Goal: Task Accomplishment & Management: Manage account settings

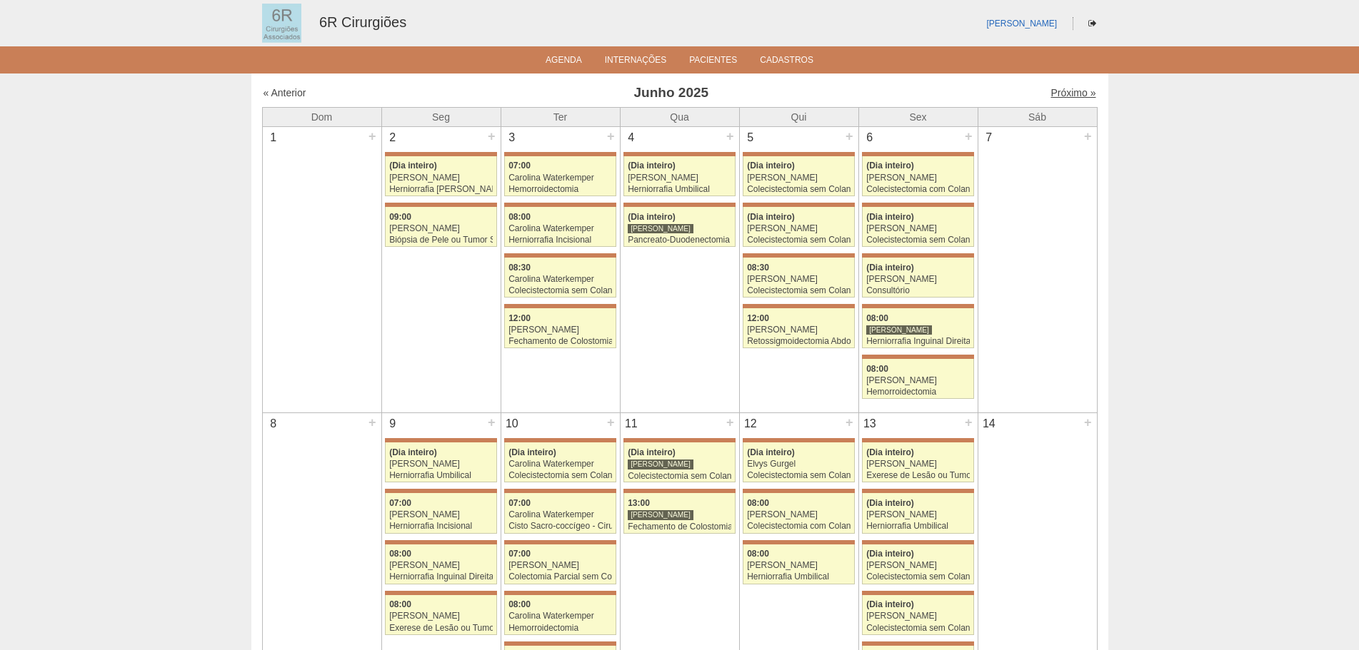
click at [1060, 91] on link "Próximo »" at bounding box center [1072, 92] width 45 height 11
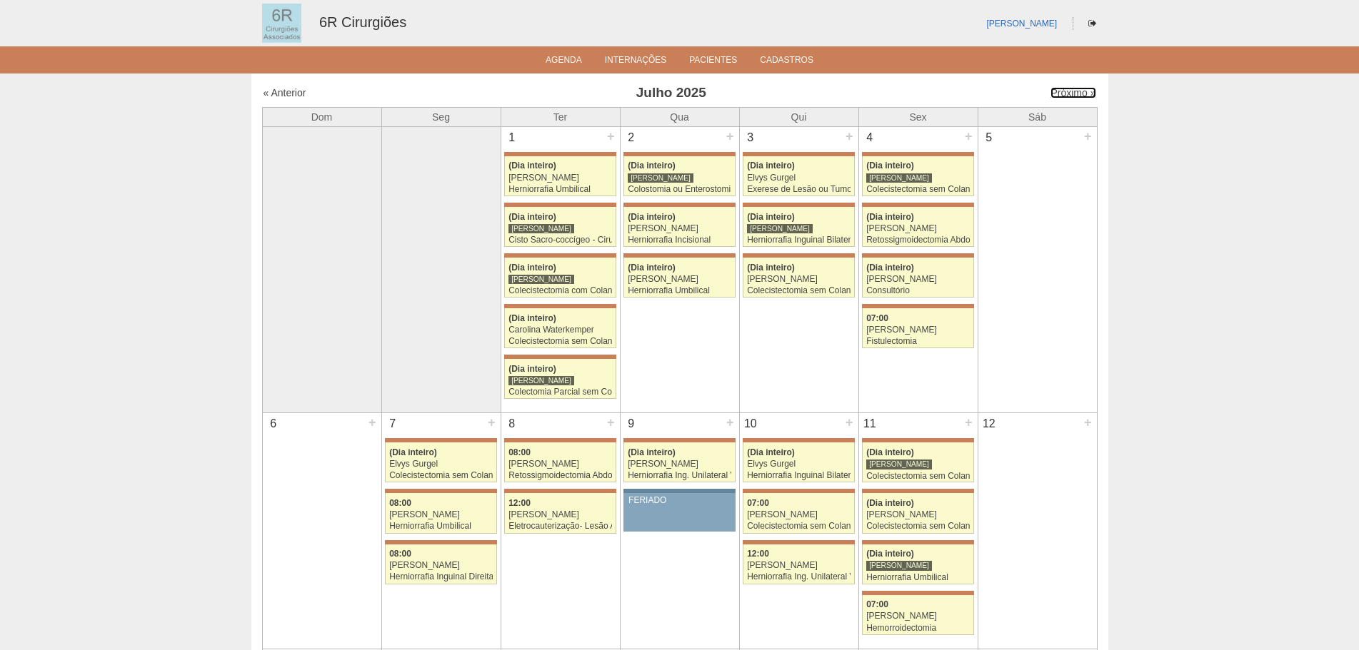
click at [1060, 91] on link "Próximo »" at bounding box center [1072, 92] width 45 height 11
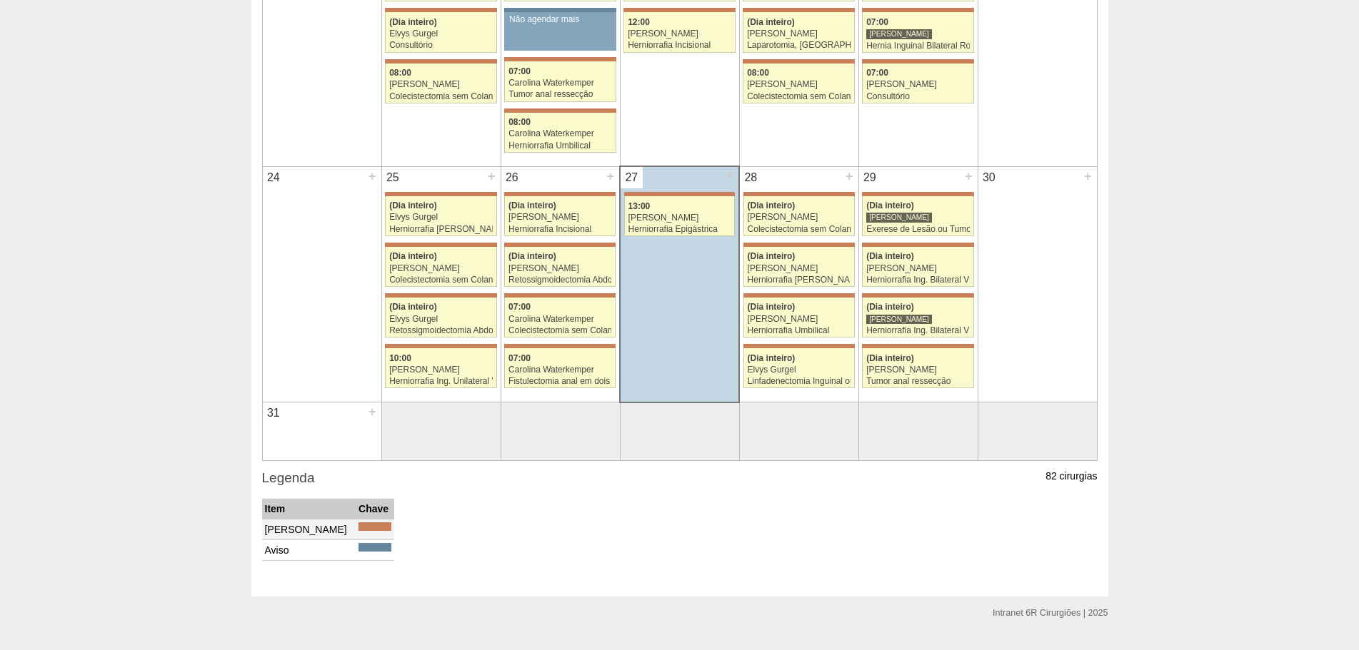
scroll to position [995, 0]
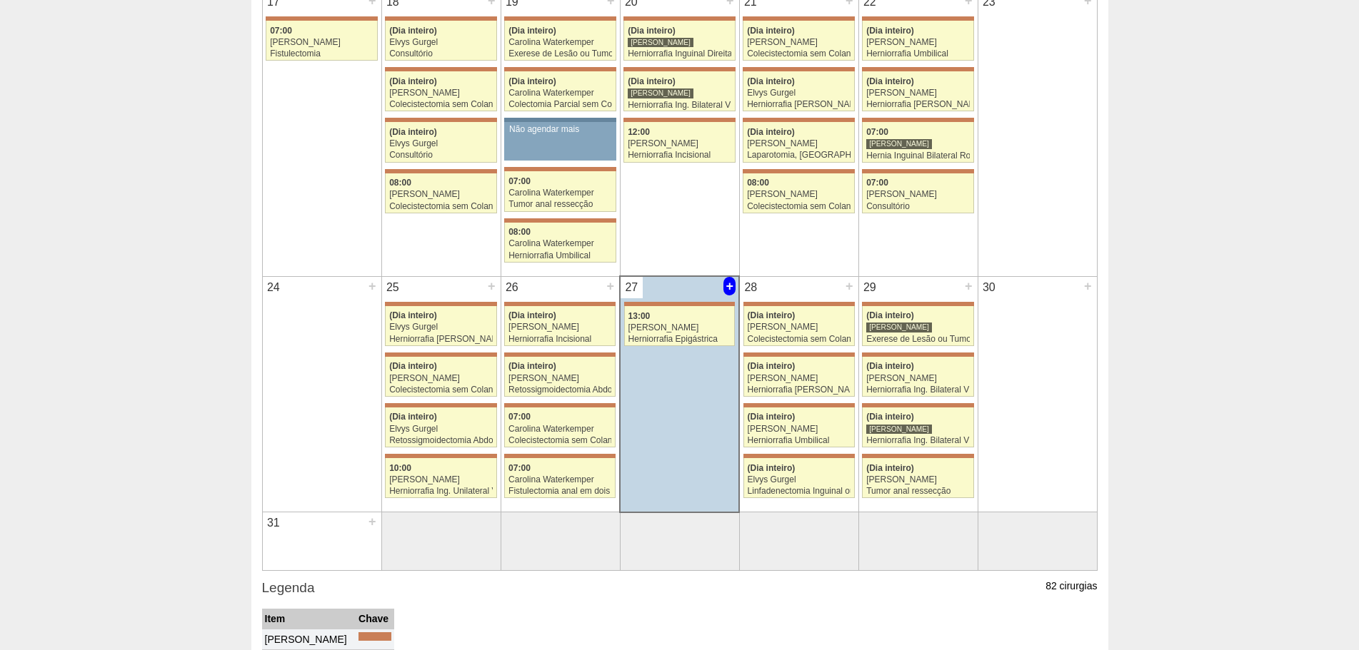
click at [730, 288] on div "+" at bounding box center [729, 286] width 12 height 19
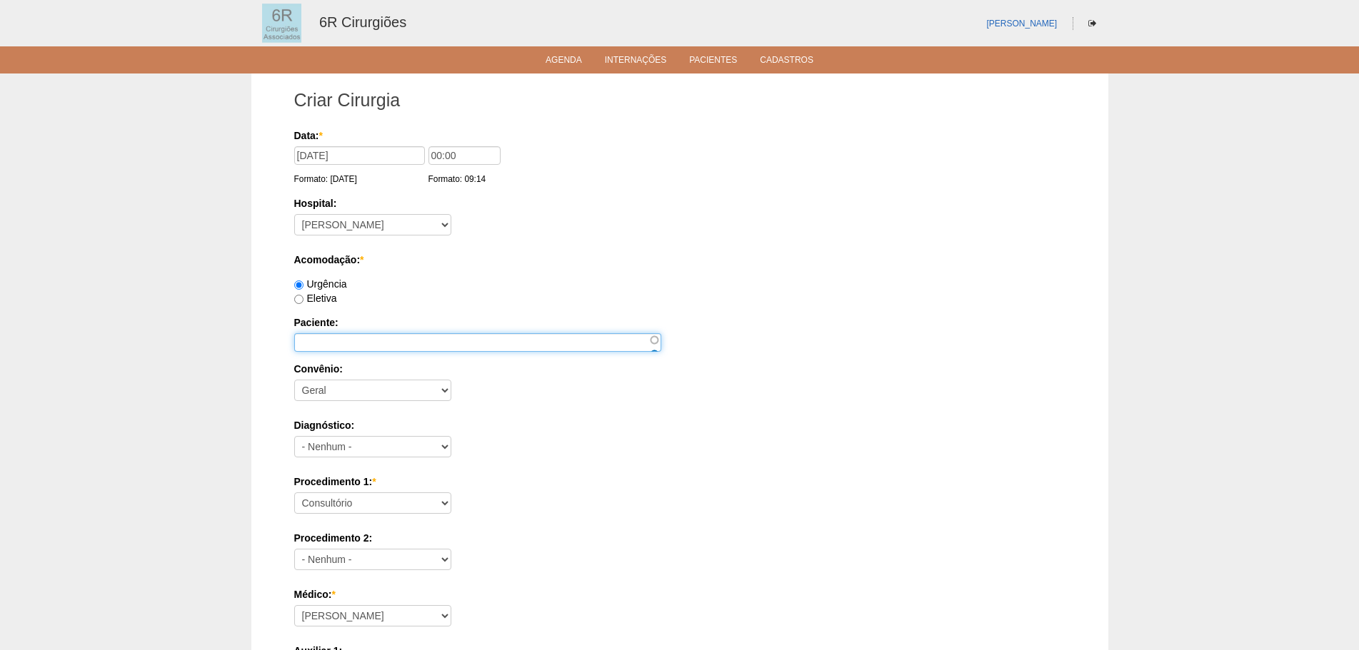
click at [366, 345] on input "Paciente:" at bounding box center [477, 342] width 367 height 19
paste input "[PERSON_NAME]"
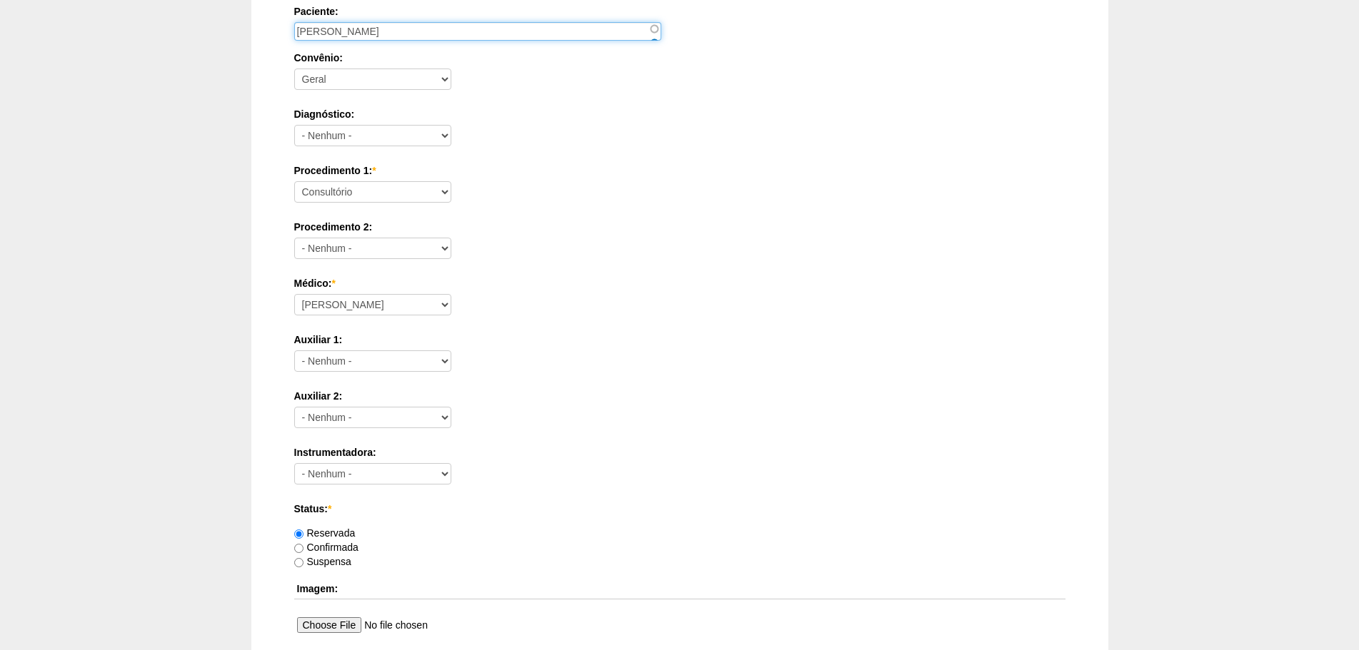
scroll to position [357, 0]
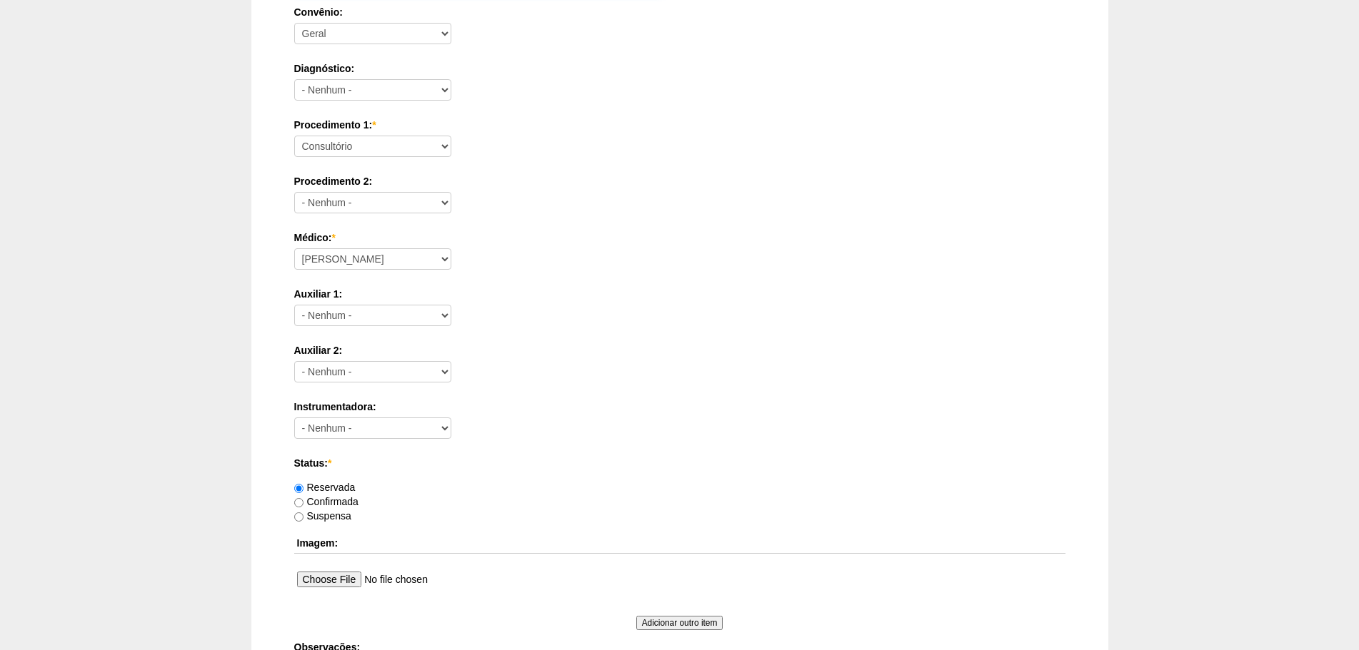
type input "[PERSON_NAME]"
click at [383, 150] on select "Consultório Abscesso Hepático - Drenagem Abscesso perianal Amputação Abdômino P…" at bounding box center [372, 146] width 157 height 21
select select "66622"
click at [294, 136] on select "Consultório Abscesso Hepático - Drenagem Abscesso perianal Amputação Abdômino P…" at bounding box center [372, 146] width 157 height 21
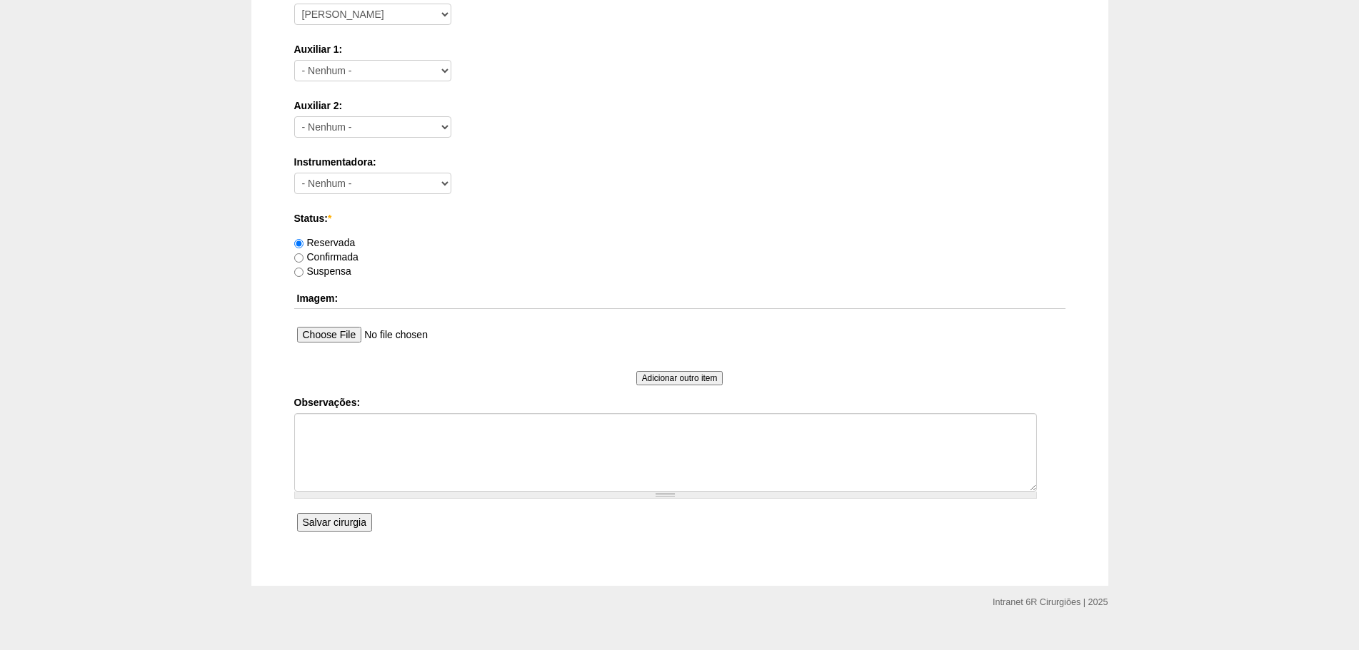
scroll to position [624, 0]
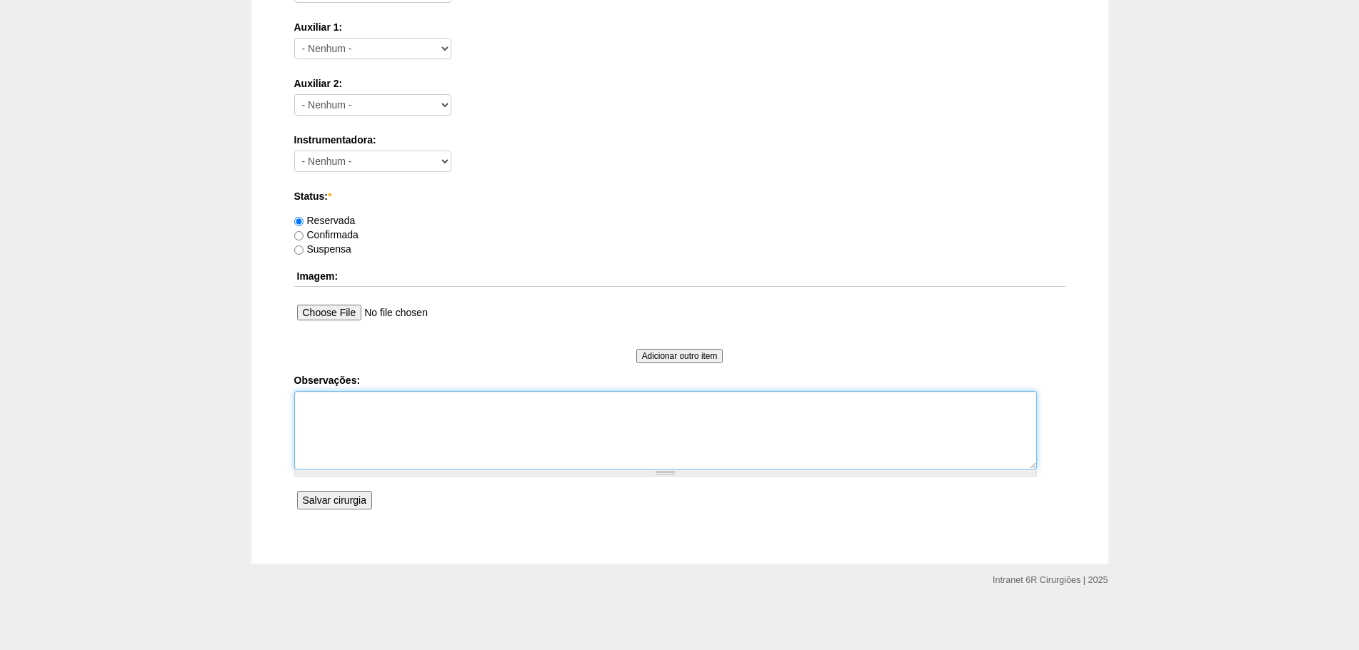
click at [418, 412] on textarea "Observações:" at bounding box center [665, 430] width 742 height 79
click at [390, 403] on textarea "COLEC DIREITA UTI + SANGUE" at bounding box center [665, 430] width 742 height 79
type textarea "COLEC DIREITA VLP UTI + SANGUE"
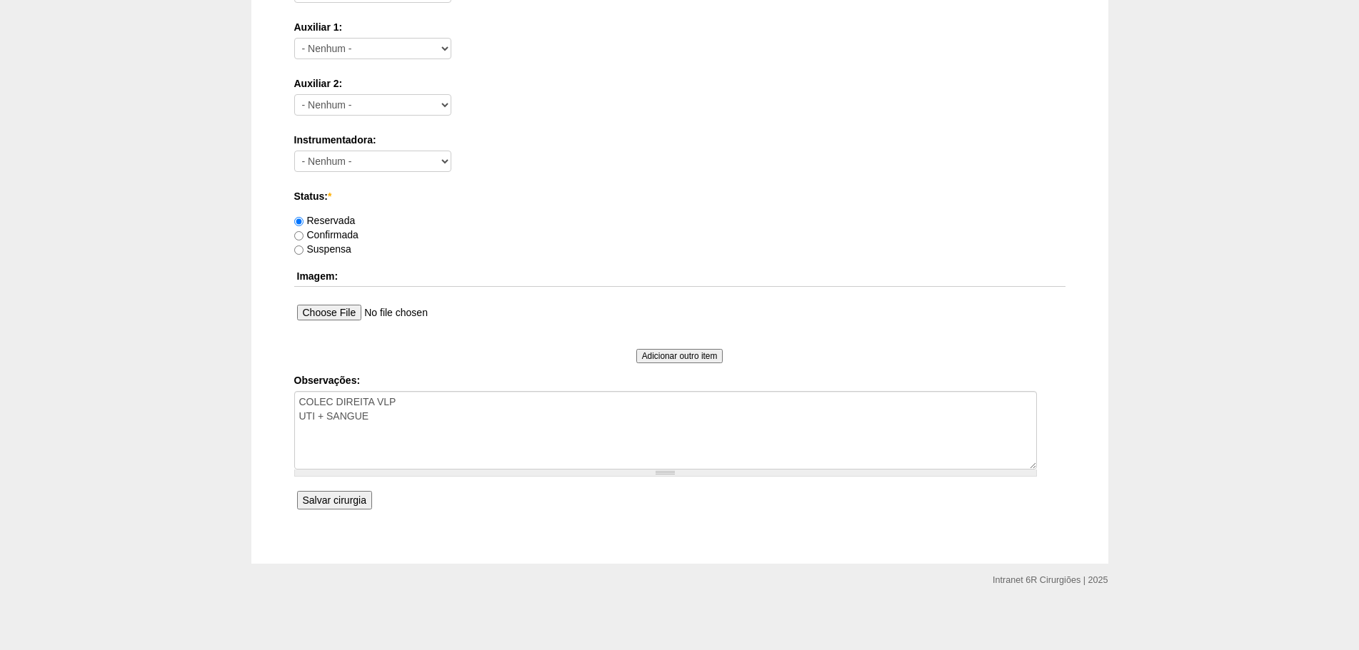
click at [348, 497] on input "Salvar cirurgia" at bounding box center [334, 500] width 75 height 19
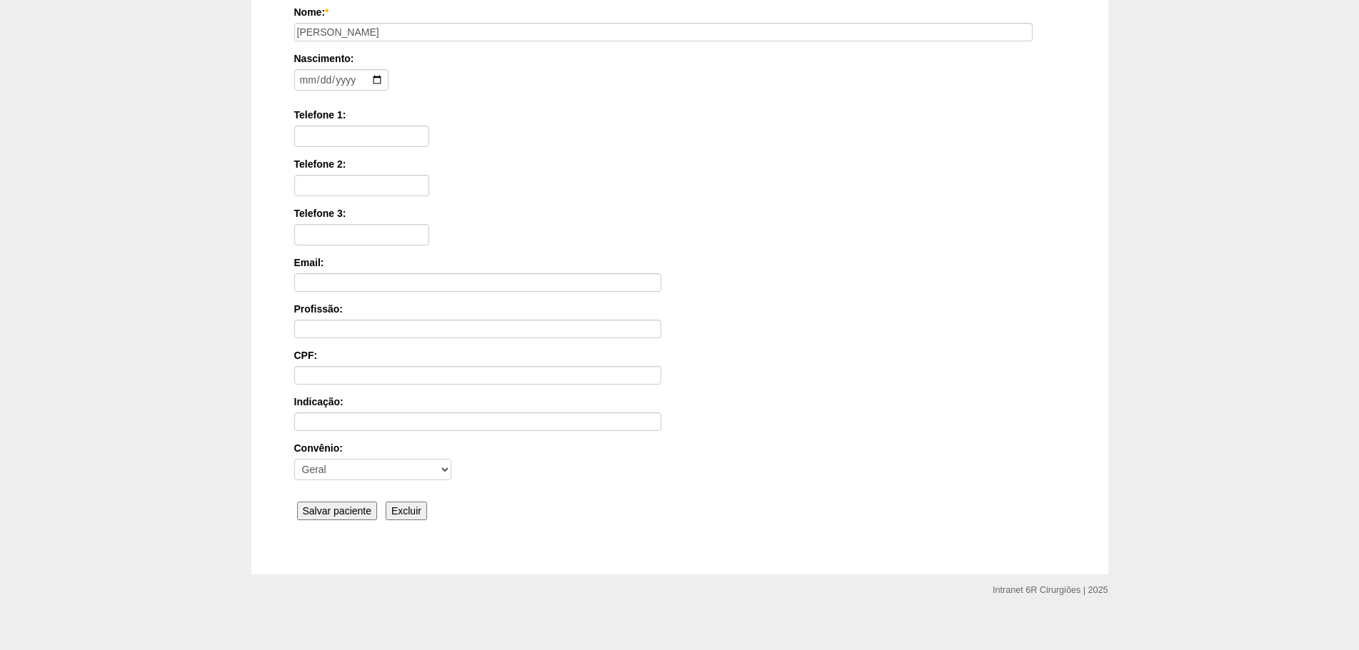
scroll to position [221, 0]
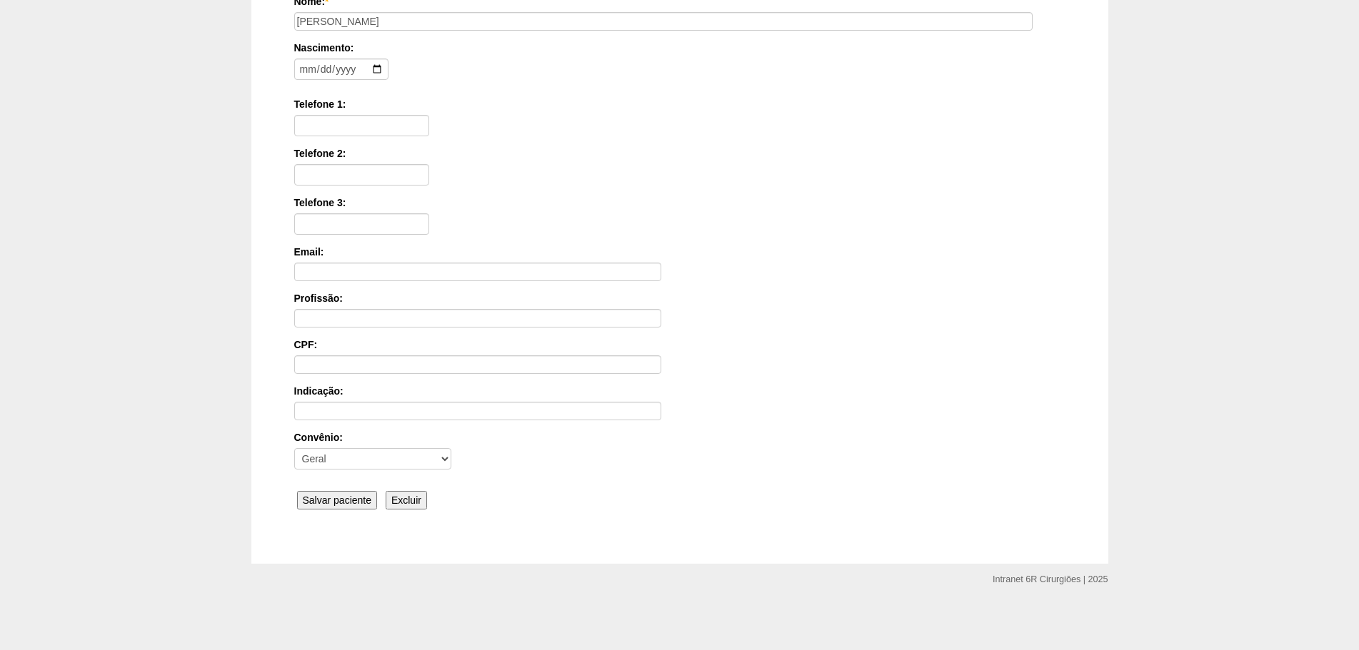
click at [338, 503] on input "Salvar paciente" at bounding box center [337, 500] width 81 height 19
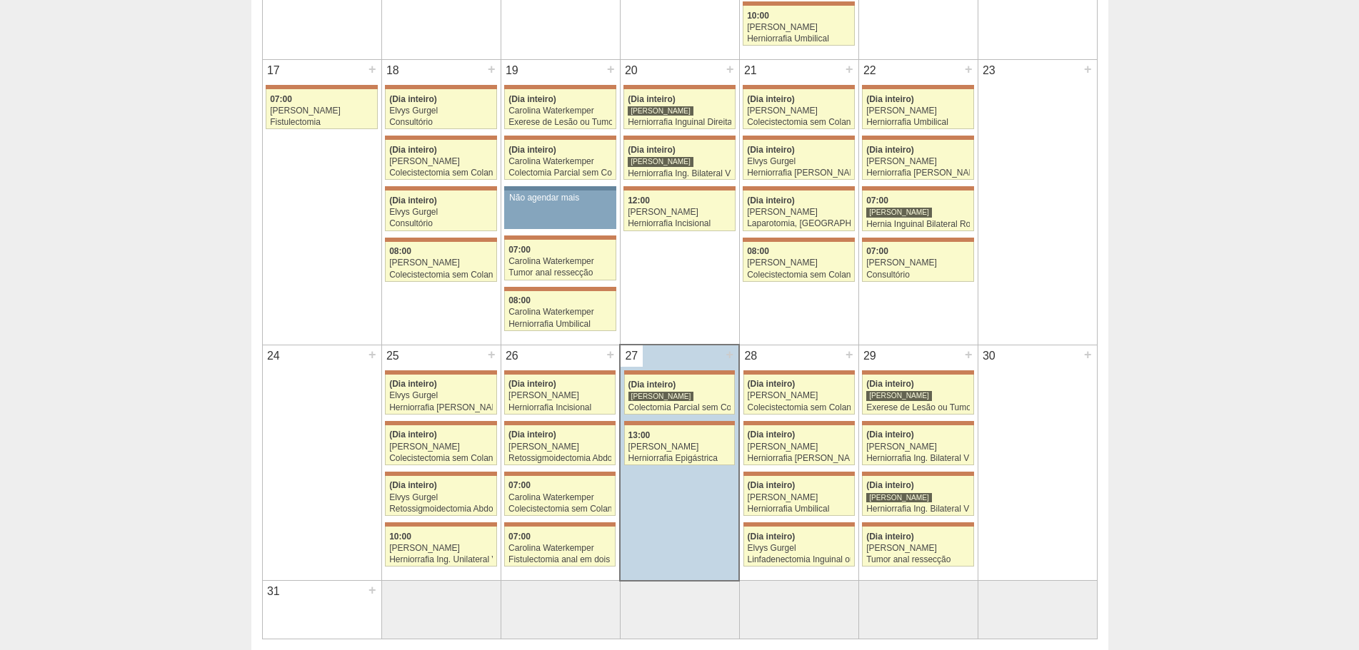
scroll to position [999, 0]
click at [967, 353] on div "+" at bounding box center [968, 354] width 12 height 19
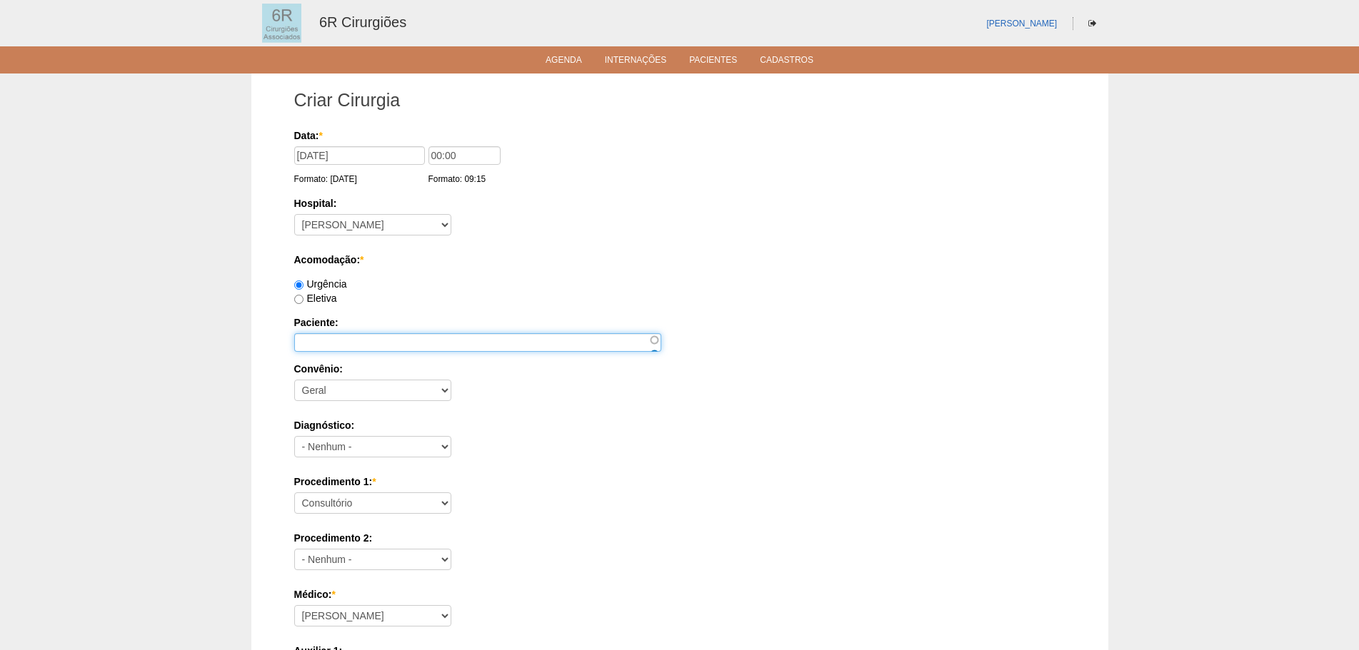
click at [470, 343] on input "Paciente:" at bounding box center [477, 342] width 367 height 19
paste input "[PERSON_NAME]"
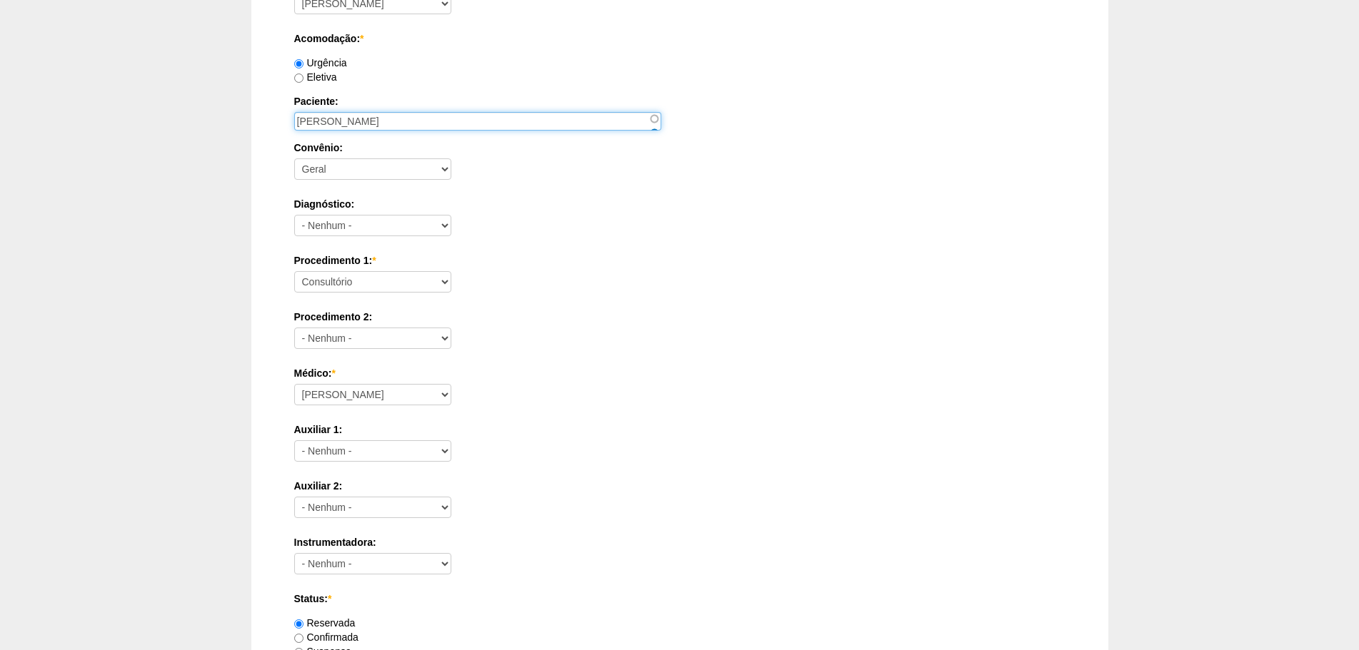
scroll to position [214, 0]
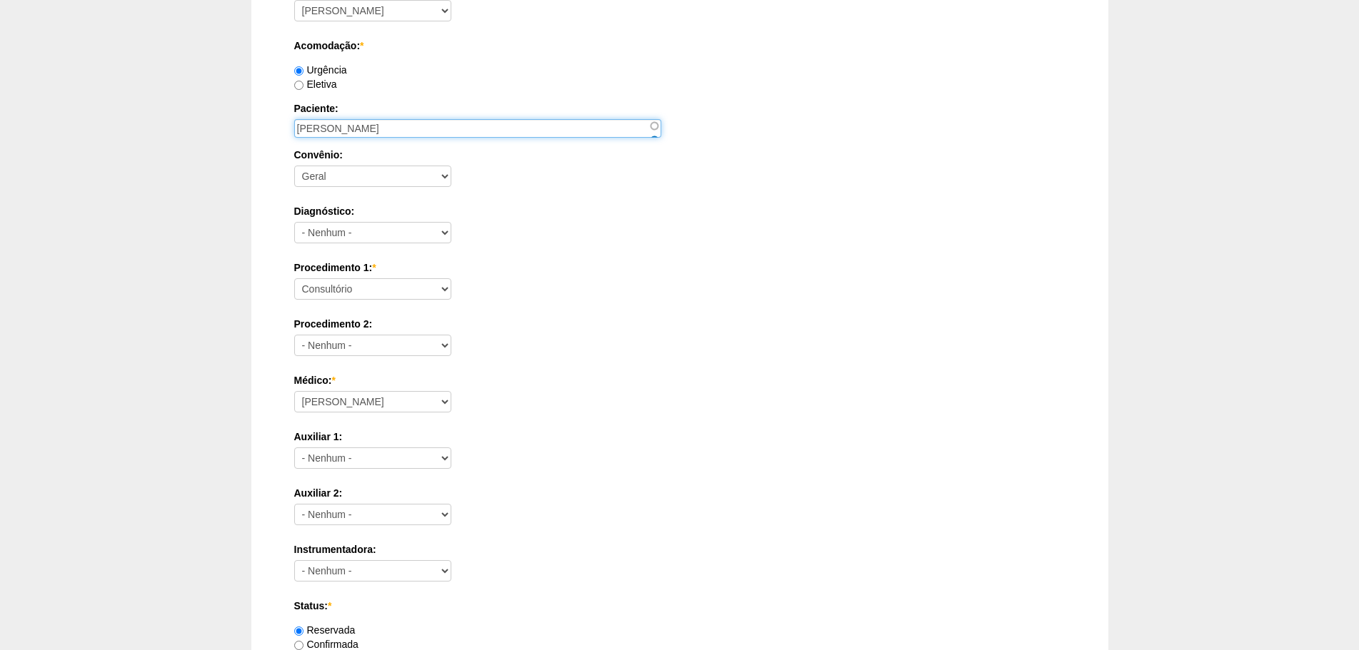
type input "ALICE MITUE KUMANO"
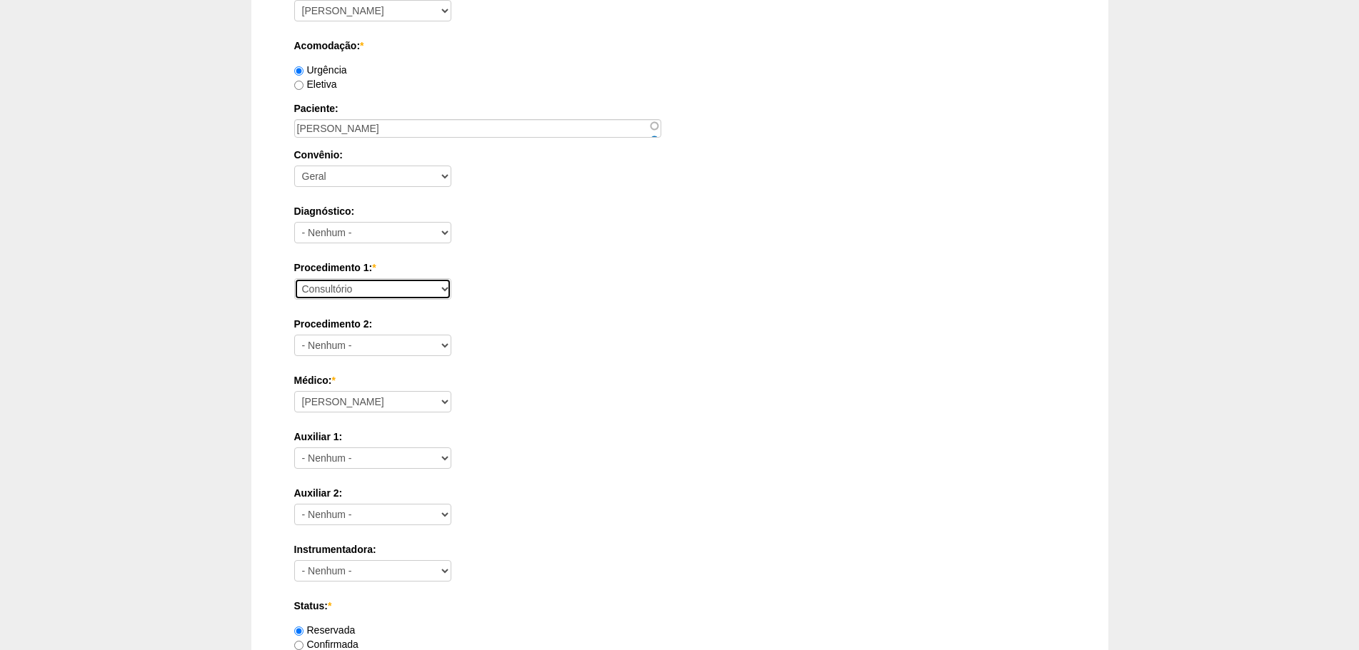
click at [379, 287] on select "Consultório Abscesso Hepático - Drenagem Abscesso perianal Amputação Abdômino P…" at bounding box center [372, 288] width 157 height 21
select select "66605"
click at [294, 278] on select "Consultório Abscesso Hepático - Drenagem Abscesso perianal Amputação Abdômino P…" at bounding box center [372, 288] width 157 height 21
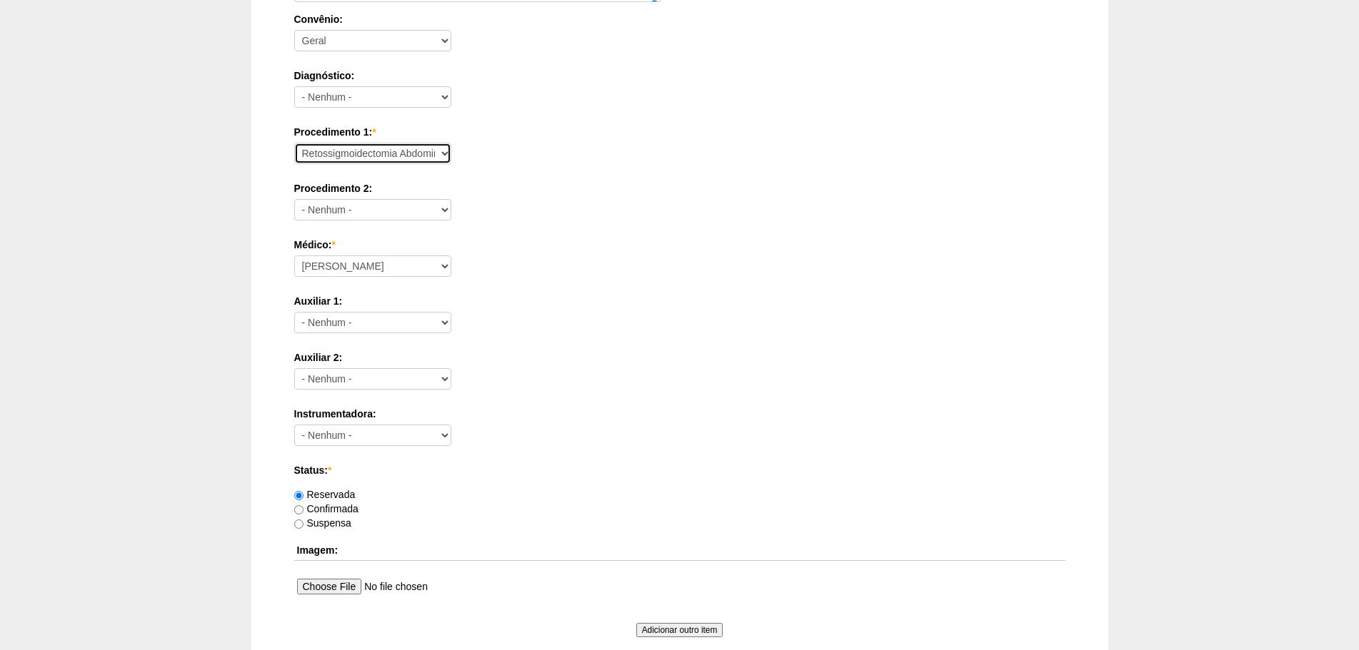
scroll to position [357, 0]
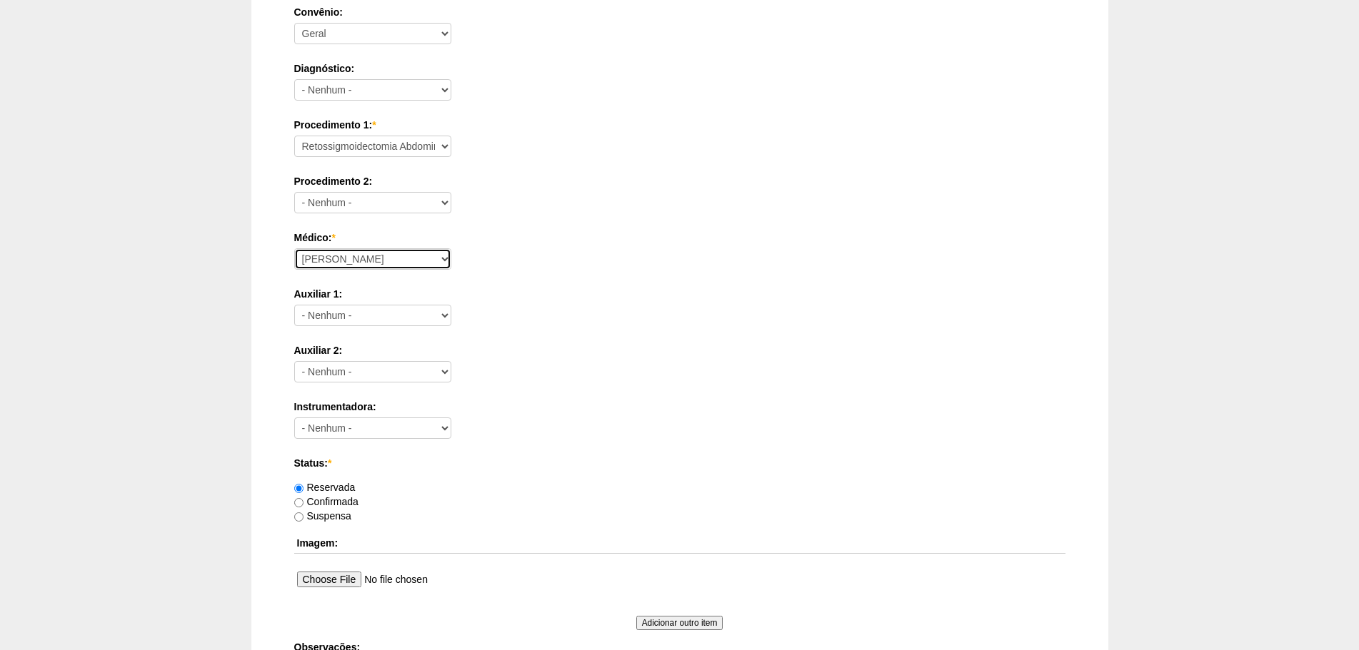
click at [396, 261] on select "Aline Zanon Bariatricas Bruno Bulisani Bruno Oliveira Carolina Waterkemper Elvy…" at bounding box center [372, 258] width 157 height 21
select select "71"
click at [294, 248] on select "Aline Zanon Bariatricas Bruno Bulisani Bruno Oliveira Carolina Waterkemper Elvy…" at bounding box center [372, 258] width 157 height 21
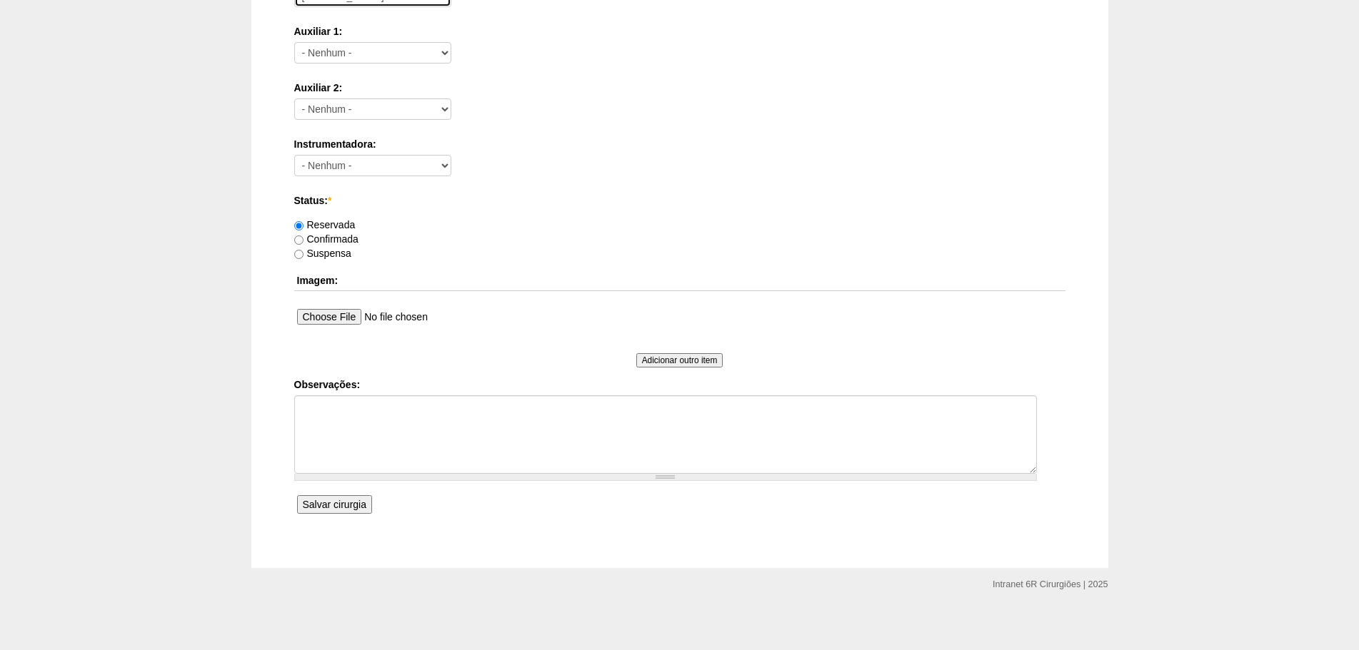
scroll to position [624, 0]
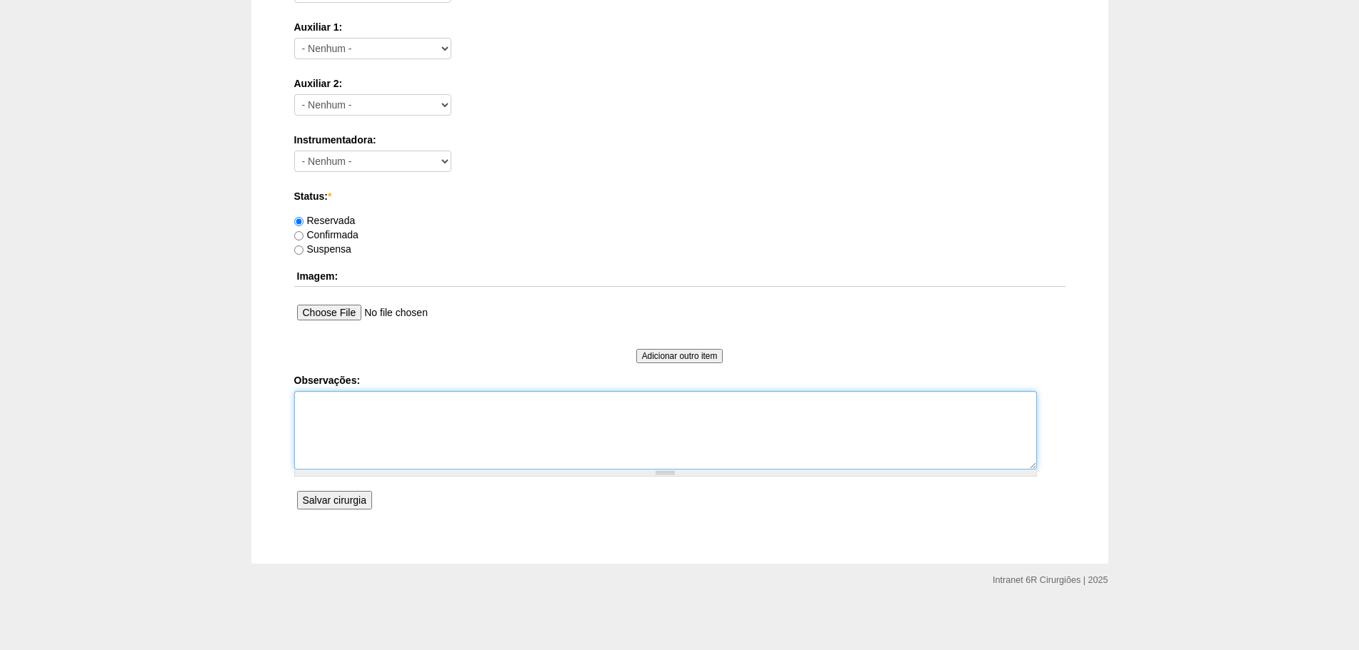
click at [456, 459] on textarea "Observações:" at bounding box center [665, 430] width 742 height 79
type textarea "RTS UTI + SANGUE"
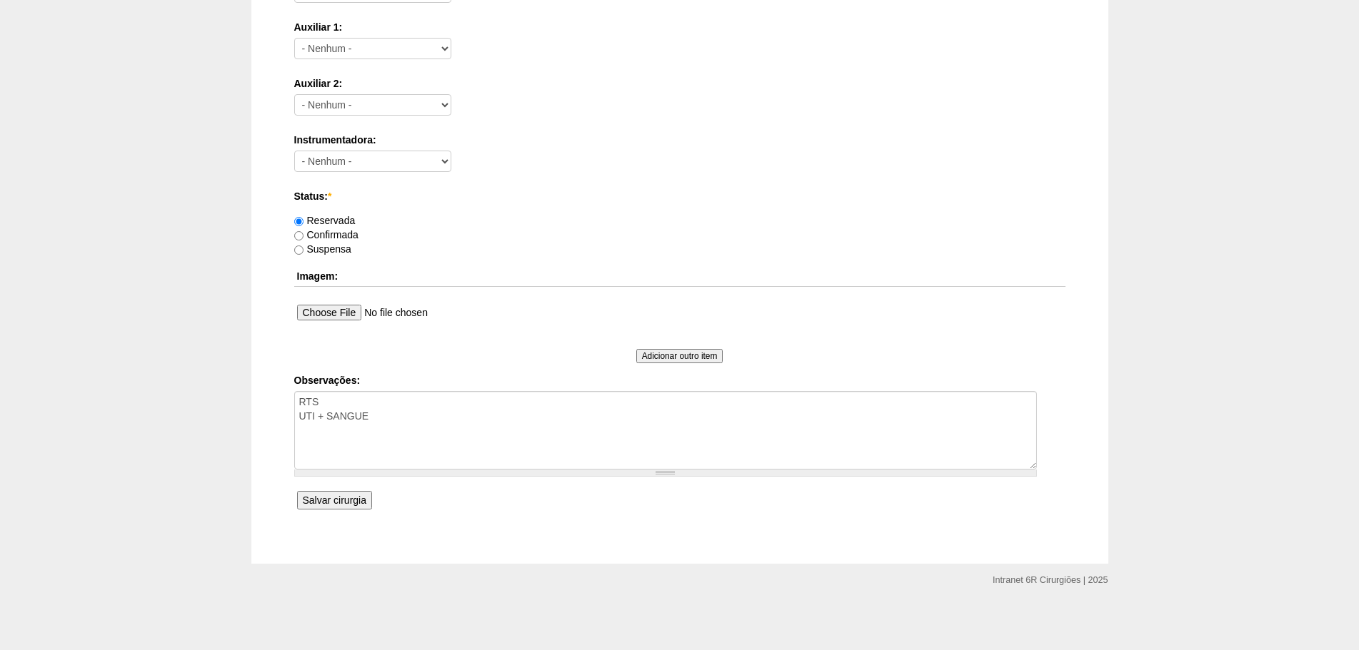
click at [321, 498] on input "Salvar cirurgia" at bounding box center [334, 500] width 75 height 19
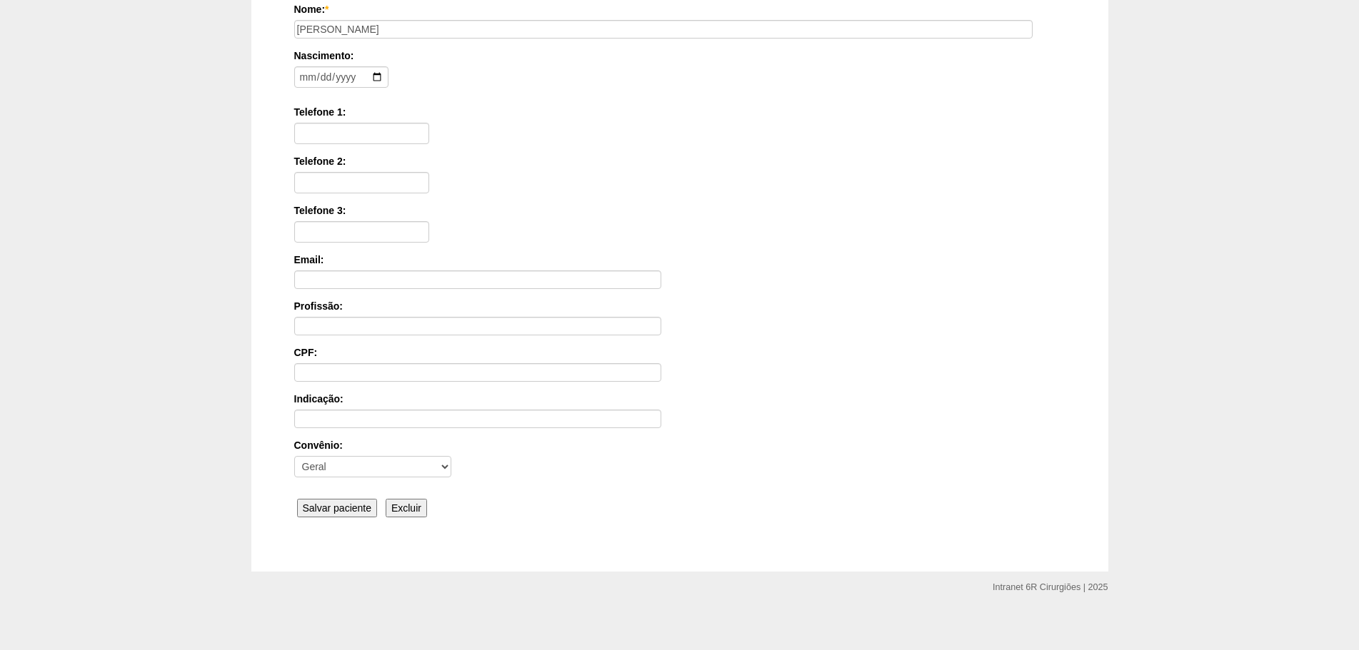
scroll to position [221, 0]
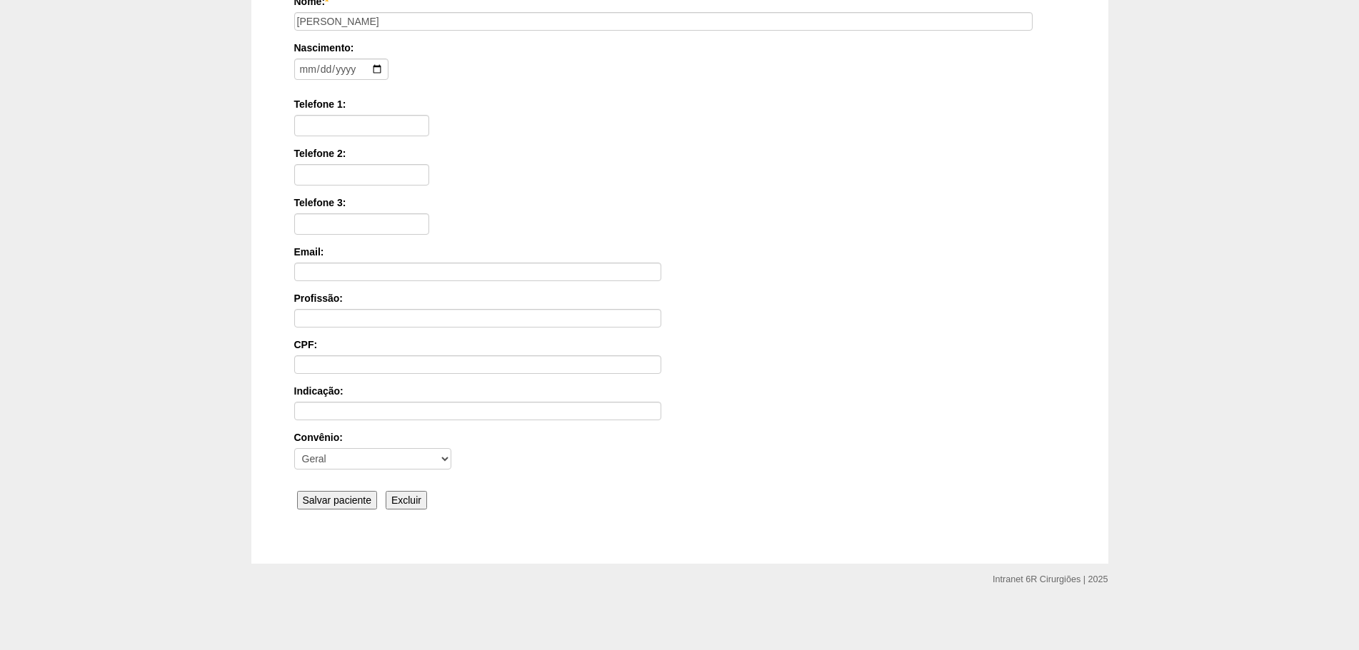
click at [330, 510] on div "Nome: * [PERSON_NAME] Nascimento: Formato: [DATE] Telefone 1: Telefone 2: Telef…" at bounding box center [679, 254] width 771 height 520
click at [339, 497] on input "Salvar paciente" at bounding box center [337, 500] width 81 height 19
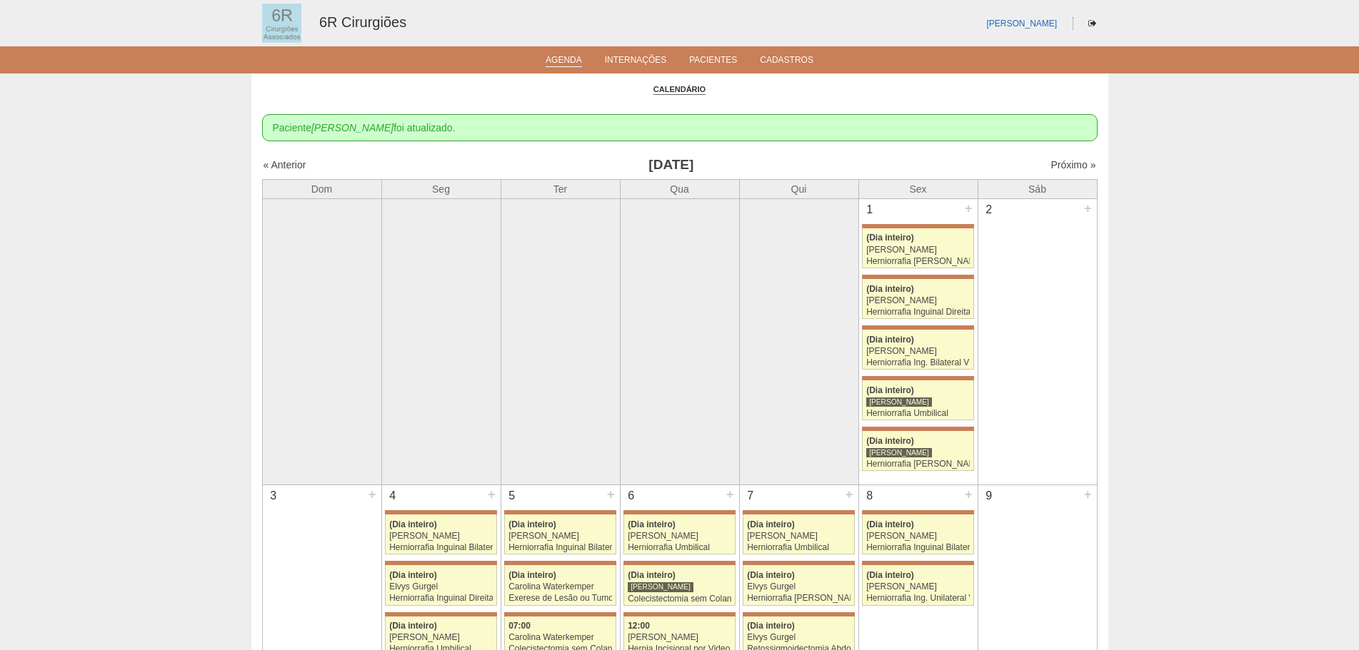
click at [563, 63] on link "Agenda" at bounding box center [563, 61] width 36 height 12
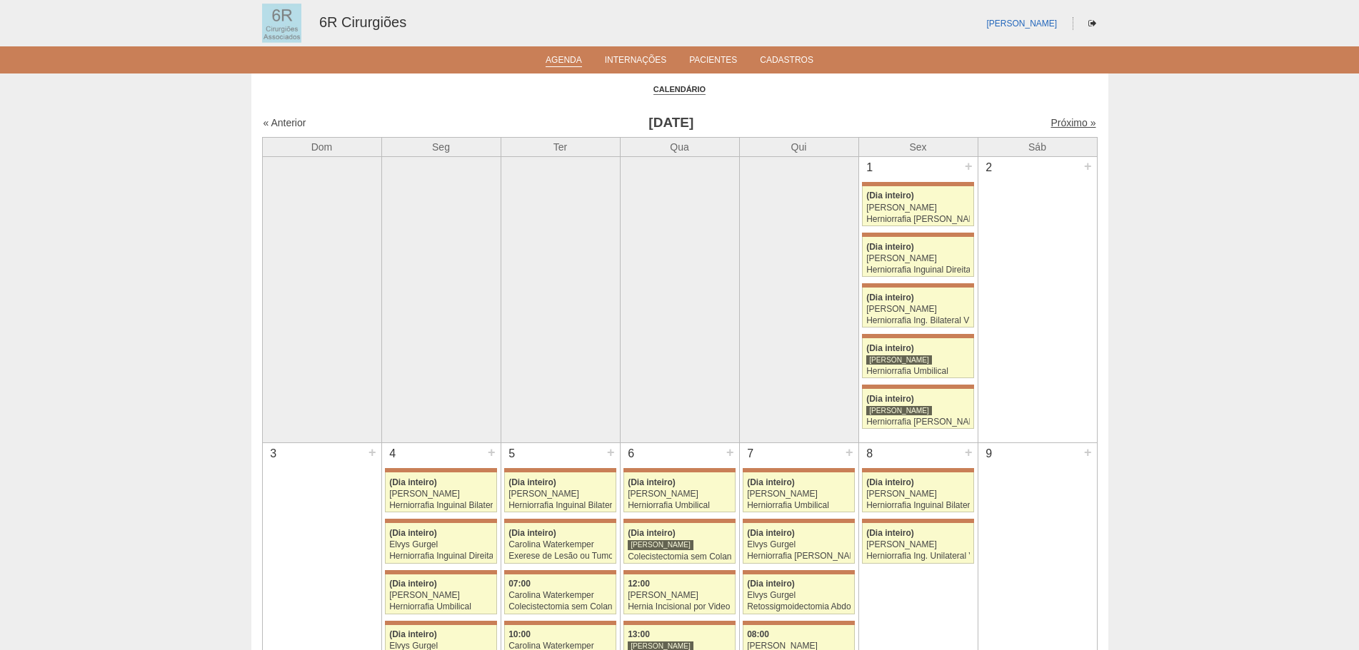
click at [1050, 121] on link "Próximo »" at bounding box center [1072, 122] width 45 height 11
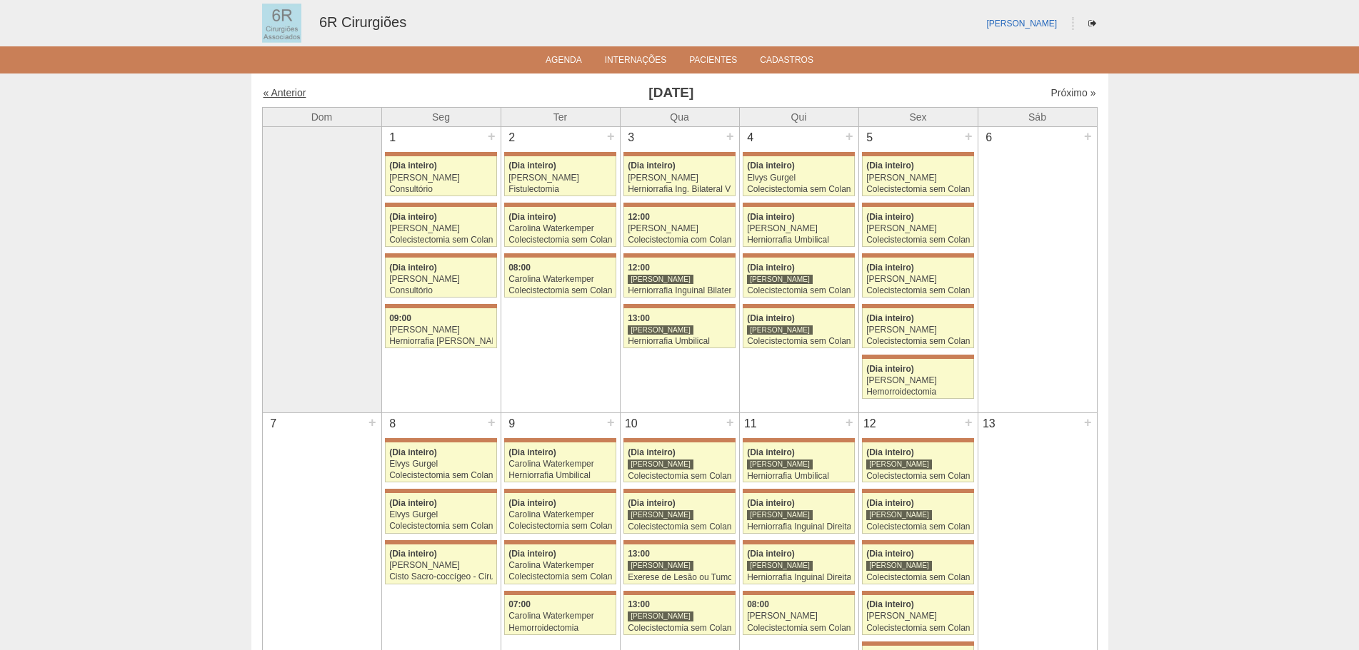
click at [291, 92] on link "« Anterior" at bounding box center [284, 92] width 43 height 11
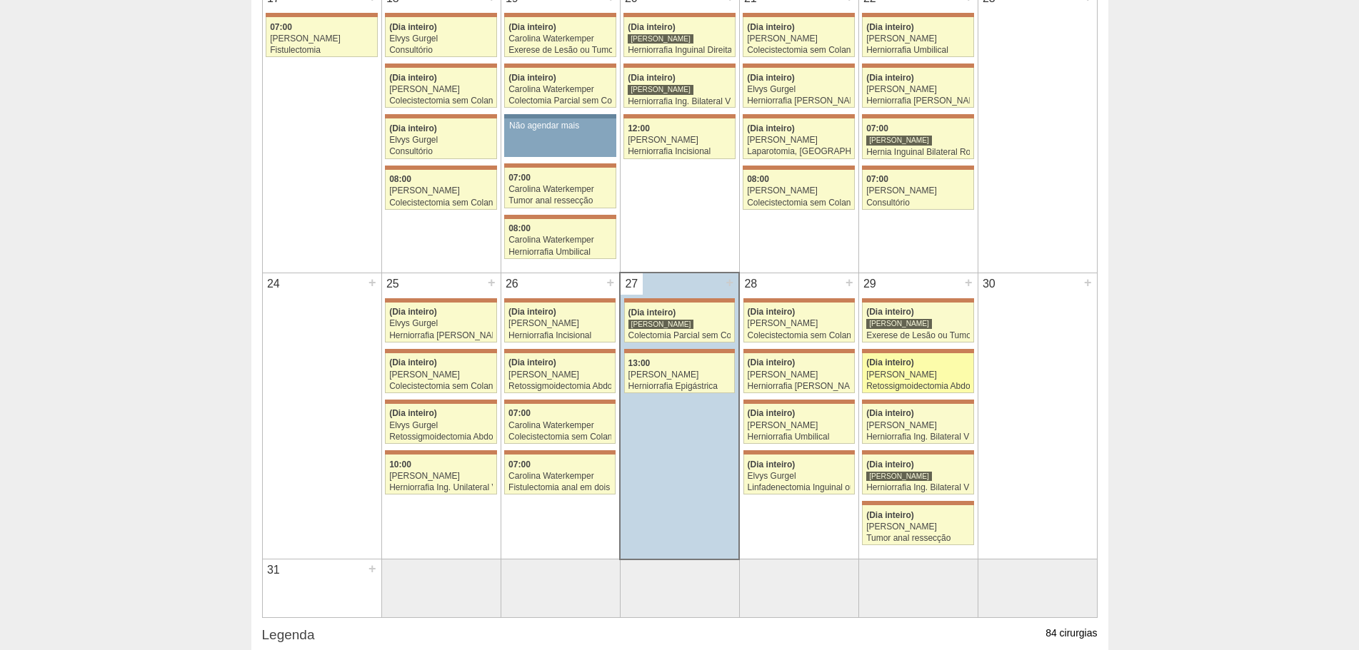
scroll to position [999, 0]
click at [939, 318] on link "71299 Bruno Bulisani (Dia inteiro) Bruno Bulisani Exerese de Lesão ou Tumor de …" at bounding box center [917, 322] width 111 height 40
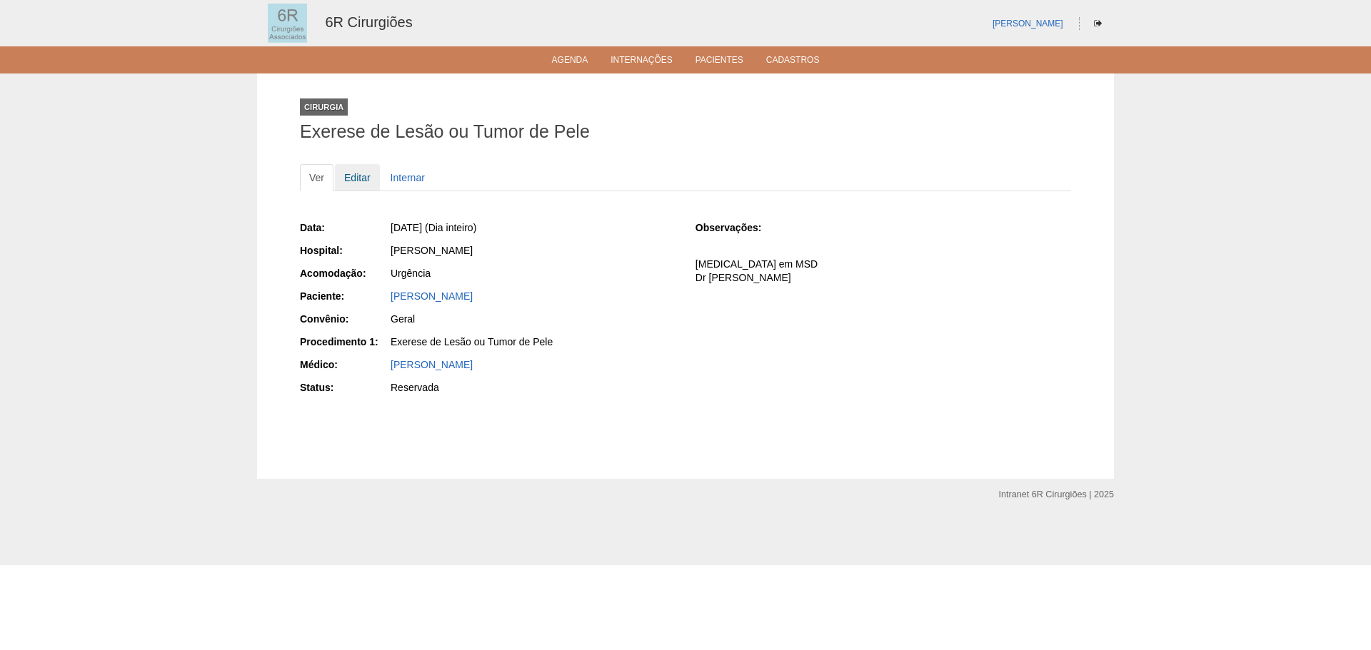
click at [347, 177] on link "Editar" at bounding box center [357, 177] width 45 height 27
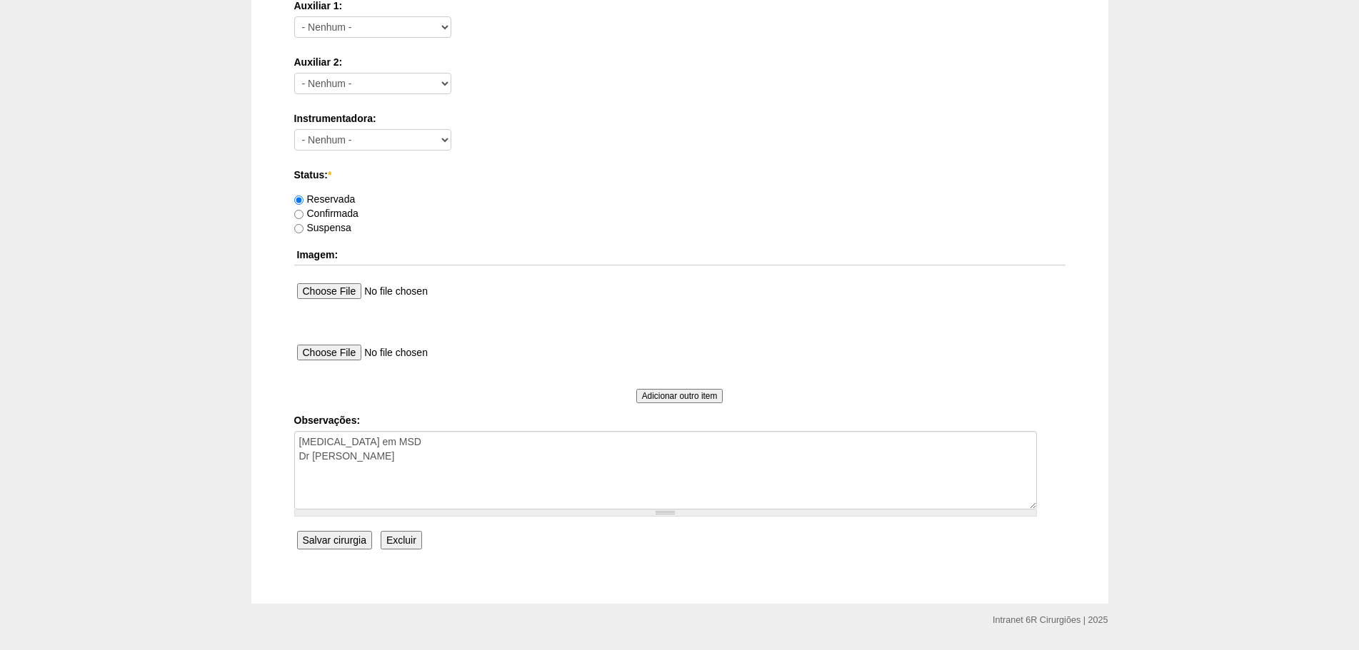
scroll to position [772, 0]
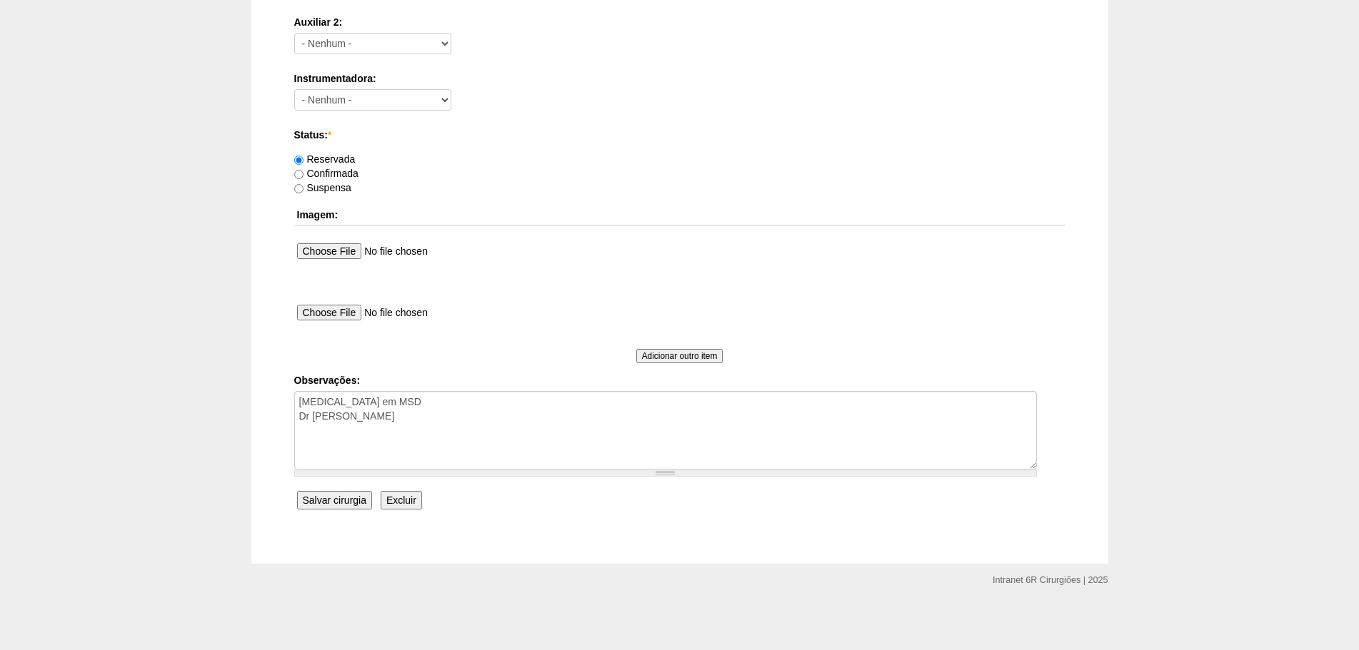
click at [391, 501] on input "Excluir" at bounding box center [401, 500] width 41 height 19
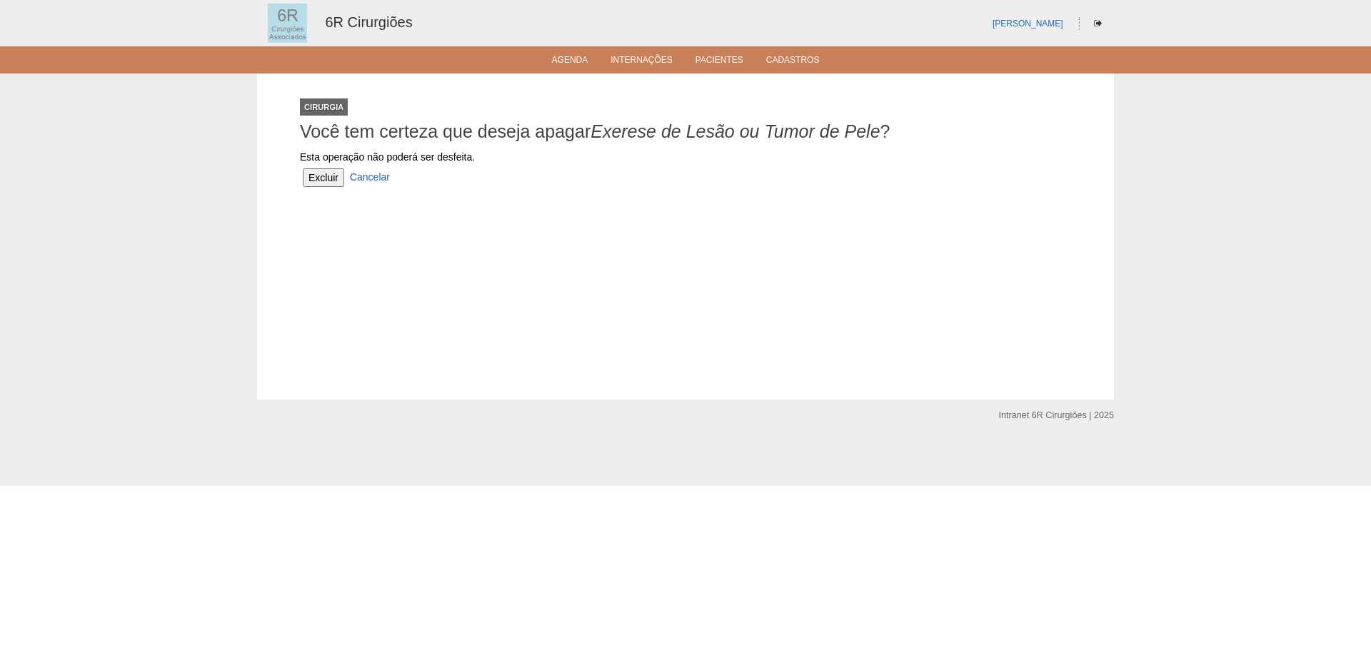
click at [311, 180] on input "Excluir" at bounding box center [323, 177] width 41 height 19
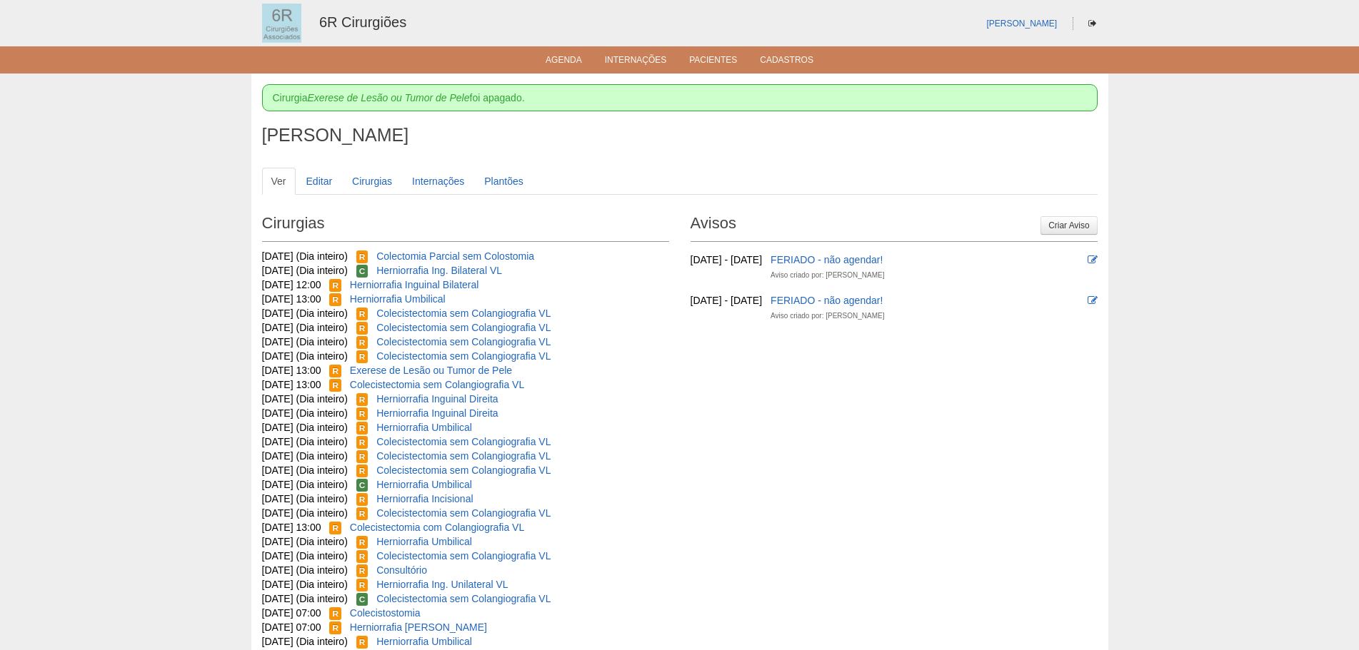
click at [355, 9] on div "Bruno Bulisani 6R Cirurgiões" at bounding box center [679, 23] width 857 height 46
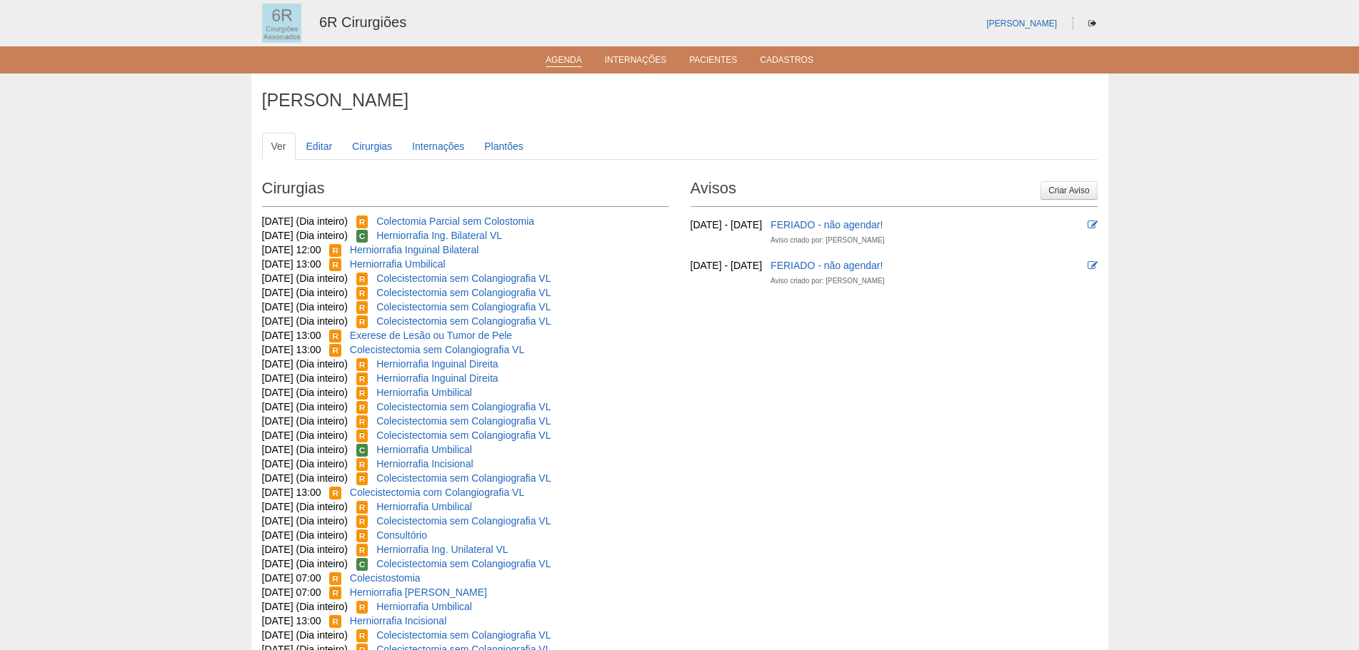
click at [556, 63] on link "Agenda" at bounding box center [563, 61] width 36 height 12
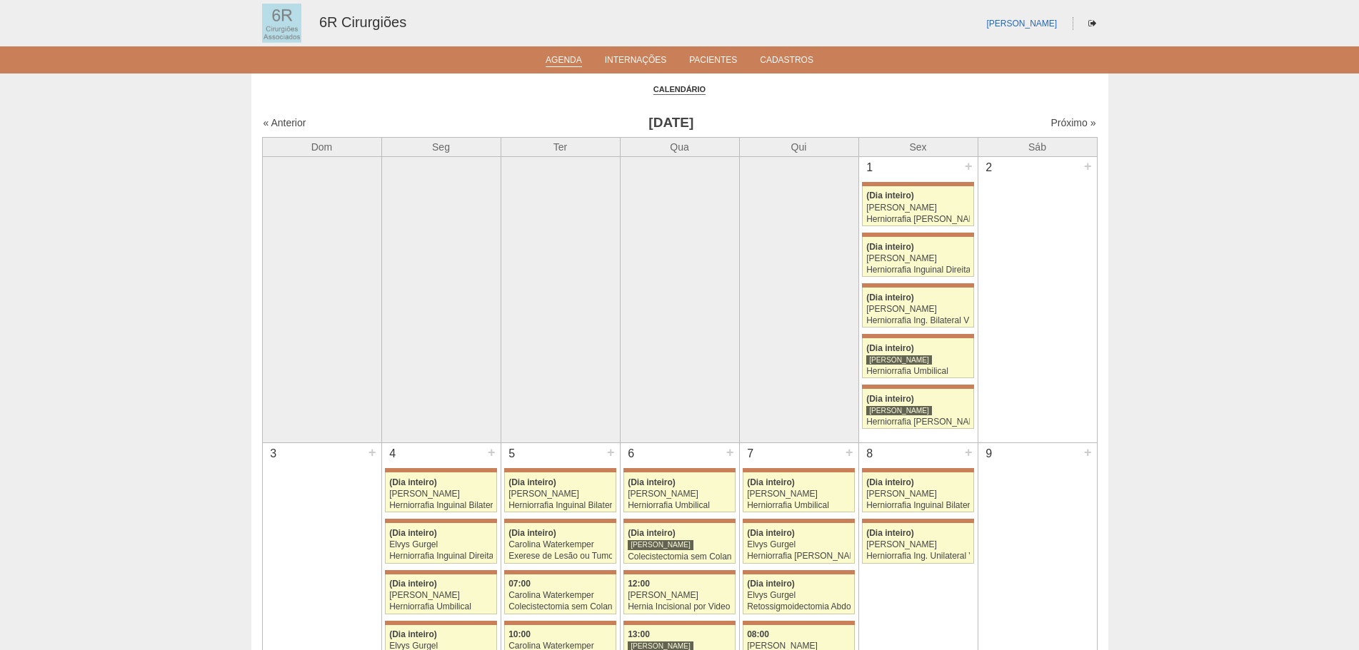
click at [1067, 114] on div "« Anterior Agosto 2025 Próximo »" at bounding box center [679, 125] width 835 height 23
click at [1066, 119] on link "Próximo »" at bounding box center [1072, 122] width 45 height 11
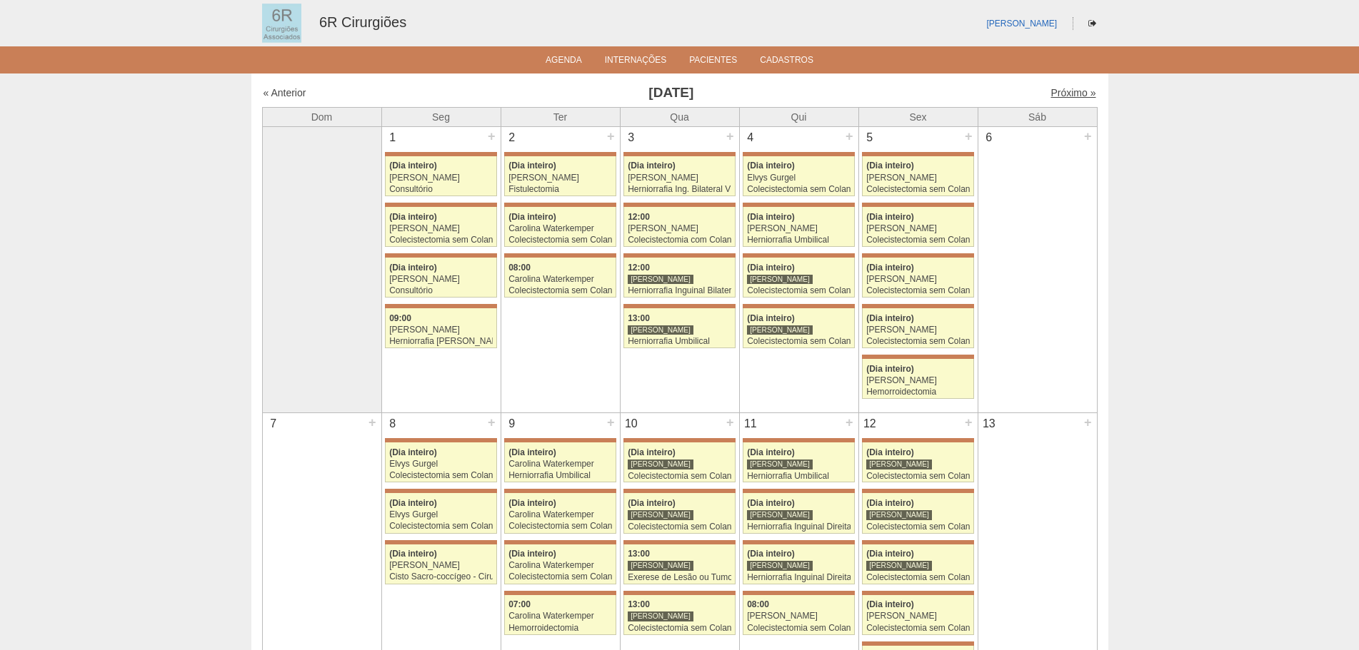
click at [1050, 90] on link "Próximo »" at bounding box center [1072, 92] width 45 height 11
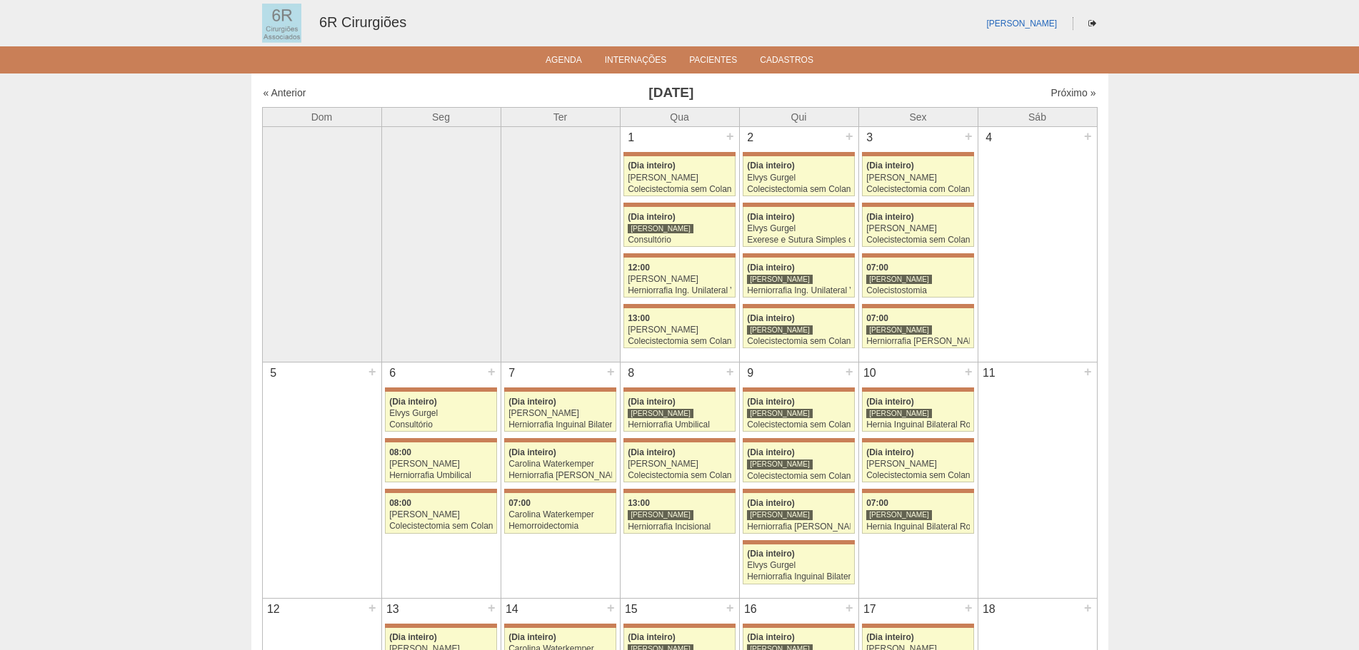
click at [392, 16] on link "6R Cirurgiões" at bounding box center [362, 22] width 87 height 16
